Goal: Complete application form

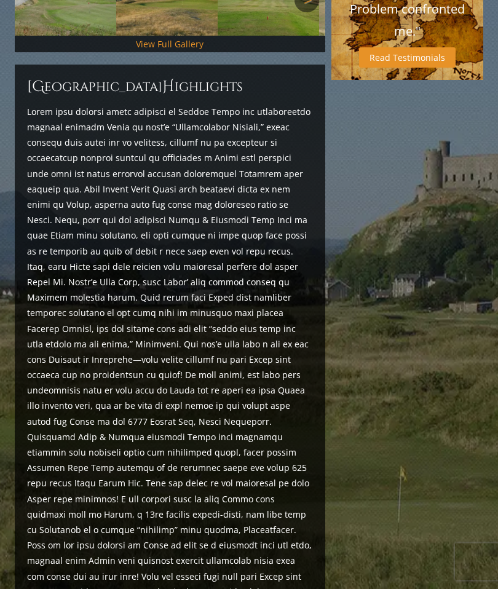
scroll to position [614, 0]
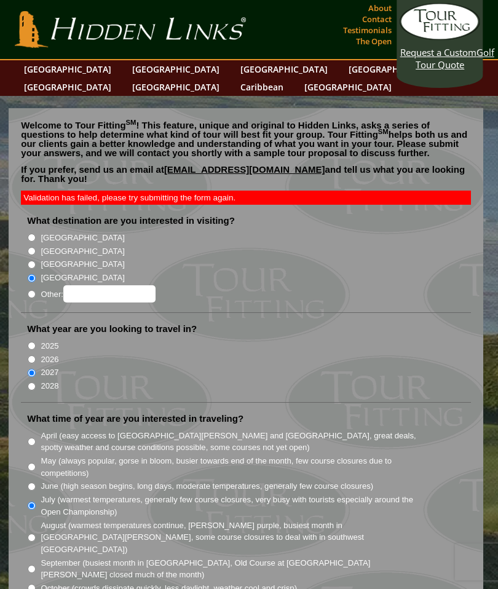
click at [36, 247] on input "[GEOGRAPHIC_DATA]" at bounding box center [32, 251] width 8 height 8
radio input "true"
click at [36, 274] on input "[GEOGRAPHIC_DATA]" at bounding box center [32, 278] width 8 height 8
radio input "true"
click at [36, 290] on input "Other:" at bounding box center [32, 294] width 8 height 8
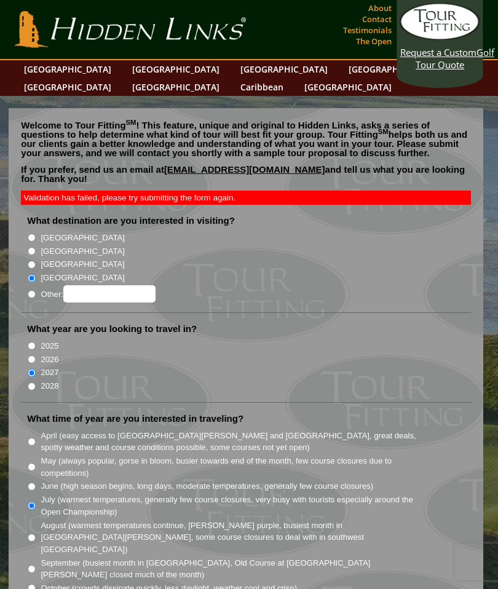
radio input "true"
click at [87, 285] on input "Other:" at bounding box center [109, 293] width 92 height 17
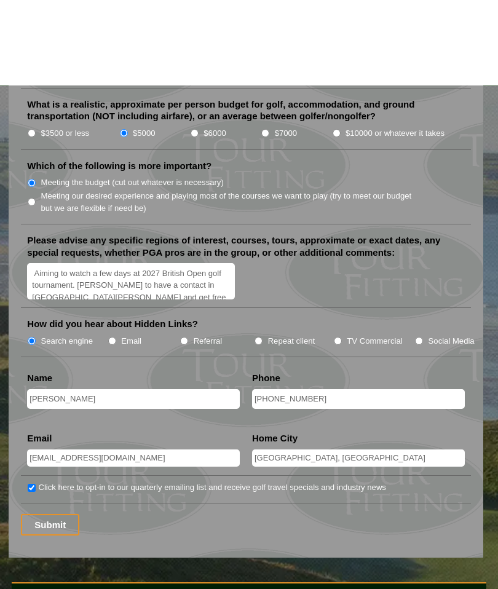
scroll to position [1670, 0]
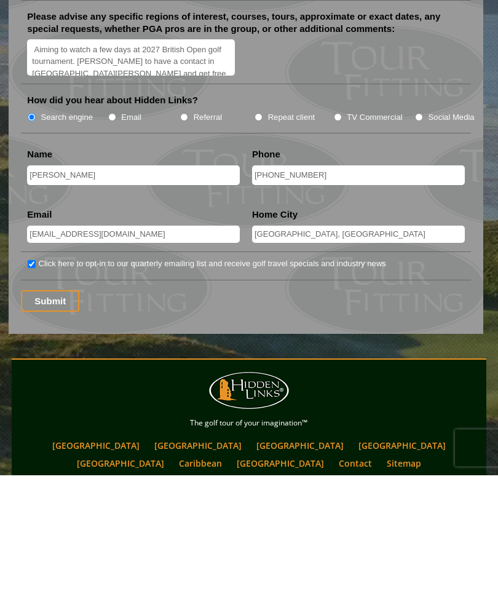
type input "Wales and Scotland"
click at [60, 405] on input "Submit" at bounding box center [50, 416] width 58 height 22
